Goal: Find specific page/section: Find specific page/section

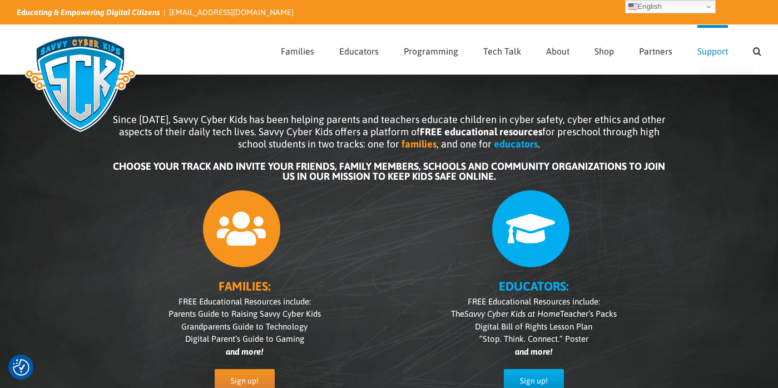
click at [702, 58] on link "Support" at bounding box center [713, 49] width 31 height 49
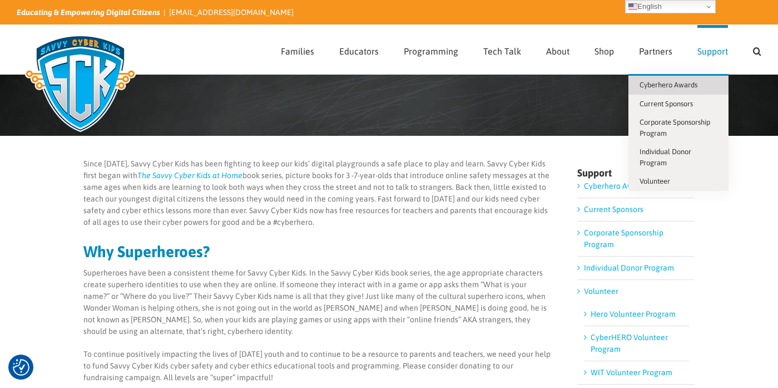
click at [666, 85] on span "Cyberhero Awards" at bounding box center [669, 85] width 58 height 8
